Goal: Task Accomplishment & Management: Manage account settings

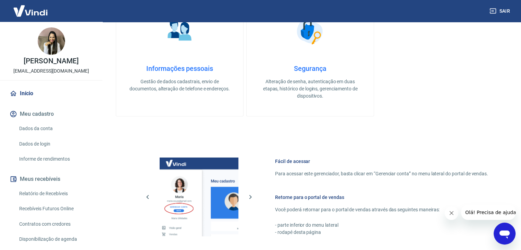
scroll to position [171, 0]
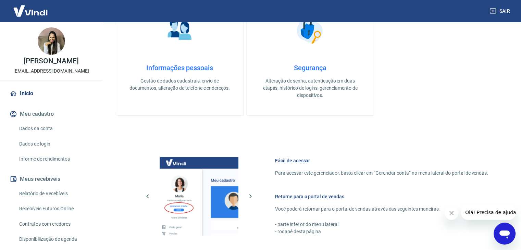
click at [453, 215] on icon "Fechar mensagem da empresa" at bounding box center [451, 213] width 5 height 5
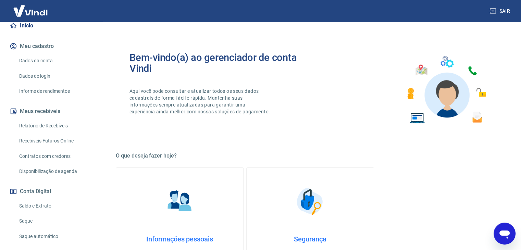
scroll to position [69, 0]
click at [30, 9] on img at bounding box center [30, 10] width 45 height 21
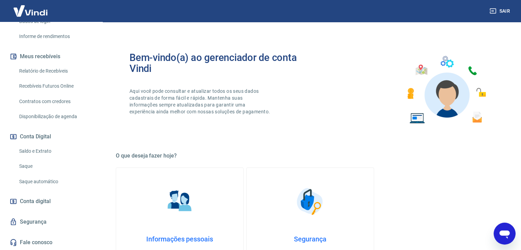
scroll to position [130, 0]
click at [47, 148] on link "Saldo e Extrato" at bounding box center [55, 151] width 78 height 14
